Goal: Find contact information: Find contact information

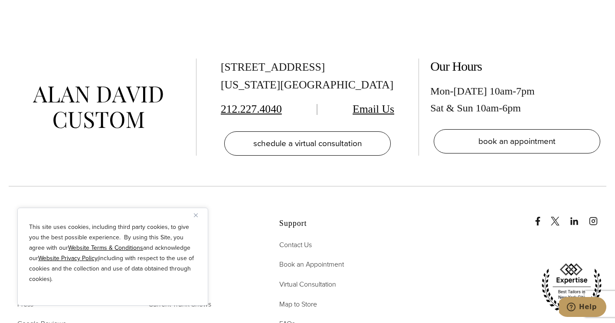
scroll to position [4239, 0]
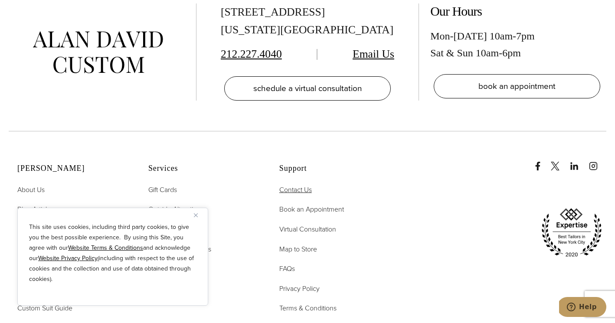
click at [295, 185] on span "Contact Us" at bounding box center [295, 190] width 33 height 10
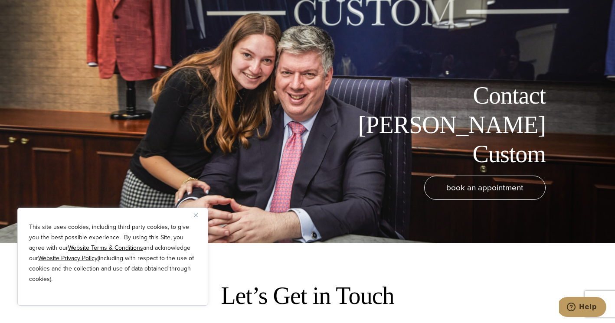
scroll to position [88, 0]
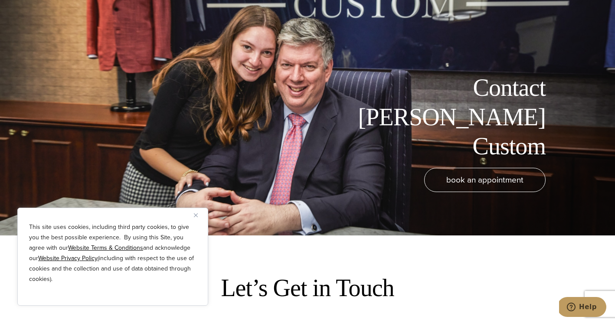
click at [196, 217] on button "Close" at bounding box center [199, 215] width 10 height 10
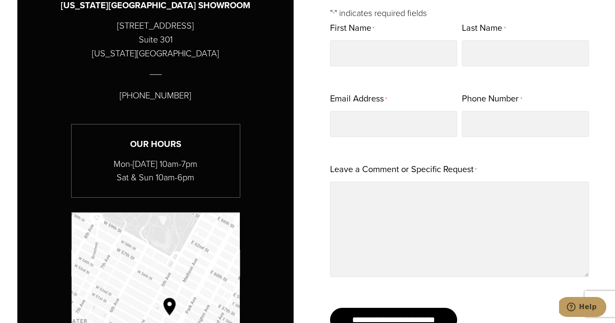
scroll to position [0, 0]
